Goal: Task Accomplishment & Management: Use online tool/utility

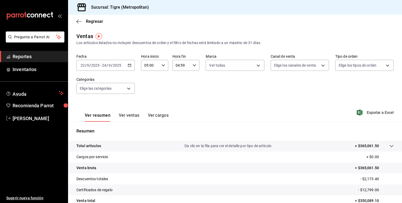
click at [130, 65] on icon "button" at bounding box center [130, 65] width 4 height 4
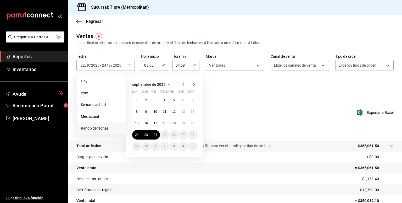
click at [194, 64] on icon "button" at bounding box center [195, 65] width 4 height 4
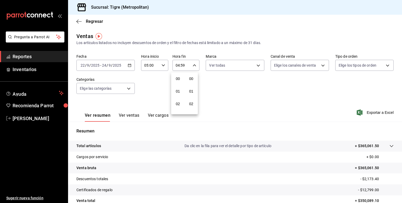
scroll to position [725, 0]
click at [179, 91] on span "05" at bounding box center [177, 90] width 5 height 4
click at [192, 79] on span "00" at bounding box center [191, 78] width 5 height 4
type input "05:00"
click at [265, 109] on div at bounding box center [201, 101] width 402 height 203
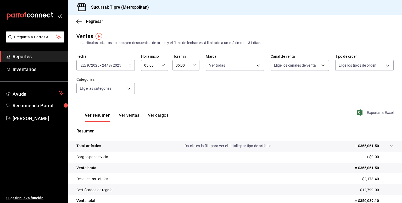
click at [366, 114] on span "Exportar a Excel" at bounding box center [376, 112] width 36 height 6
click at [371, 113] on span "Exportar a Excel" at bounding box center [376, 112] width 36 height 6
